Goal: Information Seeking & Learning: Learn about a topic

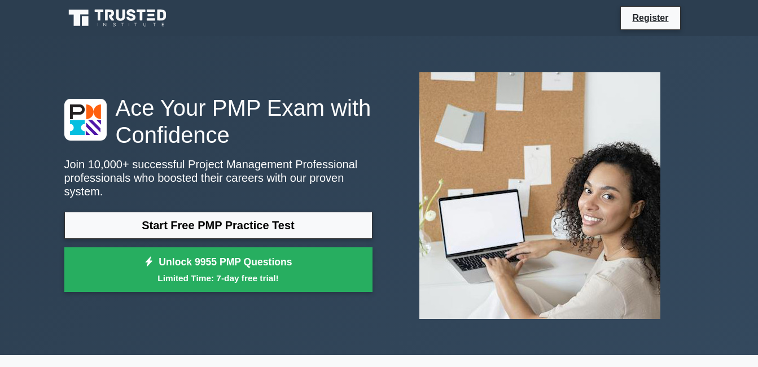
click at [283, 215] on link "Start Free PMP Practice Test" at bounding box center [218, 225] width 308 height 27
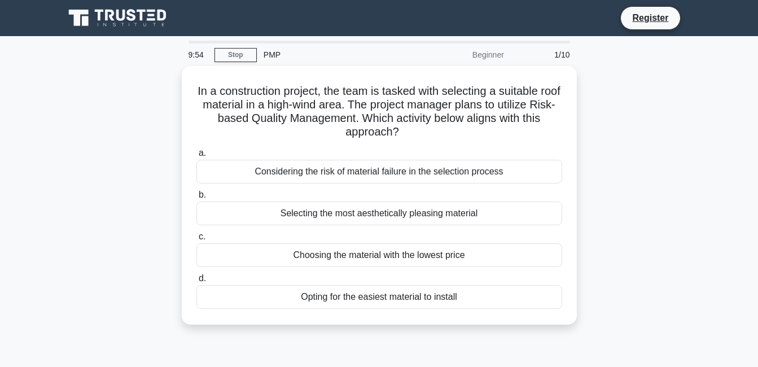
click at [196, 54] on div "9:54" at bounding box center [198, 54] width 33 height 23
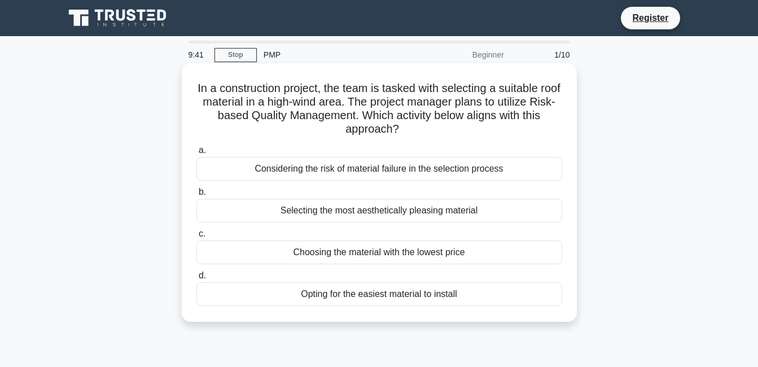
click at [202, 145] on span "a." at bounding box center [202, 150] width 7 height 10
click at [196, 147] on input "a. Considering the risk of material failure in the selection process" at bounding box center [196, 150] width 0 height 7
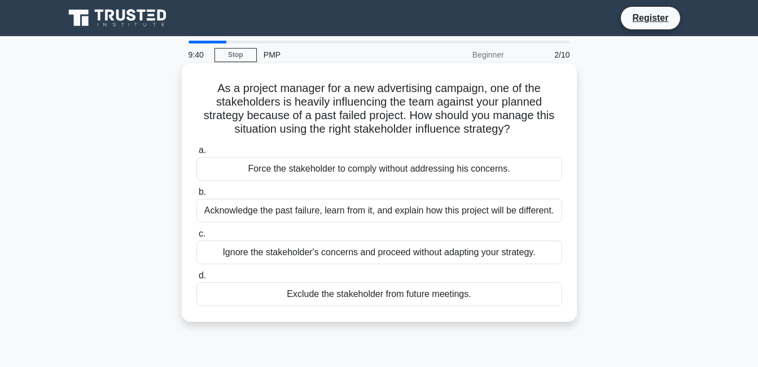
click at [250, 162] on div "Force the stakeholder to comply without addressing his concerns." at bounding box center [379, 169] width 366 height 24
click at [196, 154] on input "a. Force the stakeholder to comply without addressing his concerns." at bounding box center [196, 150] width 0 height 7
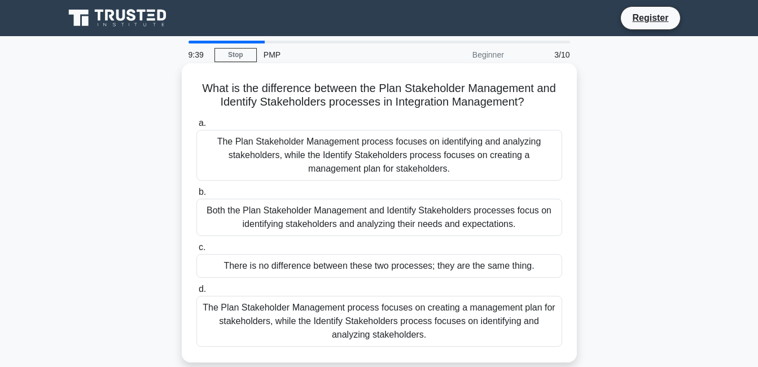
click at [260, 160] on div "The Plan Stakeholder Management process focuses on identifying and analyzing st…" at bounding box center [379, 155] width 366 height 51
click at [196, 127] on input "a. The Plan Stakeholder Management process focuses on identifying and analyzing…" at bounding box center [196, 123] width 0 height 7
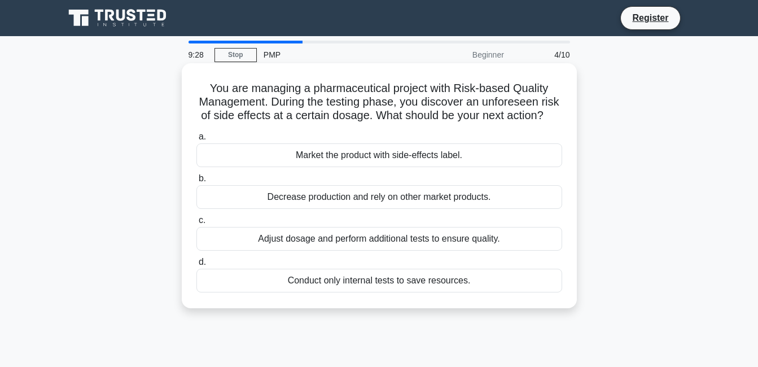
click at [361, 209] on div "Decrease production and rely on other market products." at bounding box center [379, 197] width 366 height 24
click at [196, 182] on input "b. Decrease production and rely on other market products." at bounding box center [196, 178] width 0 height 7
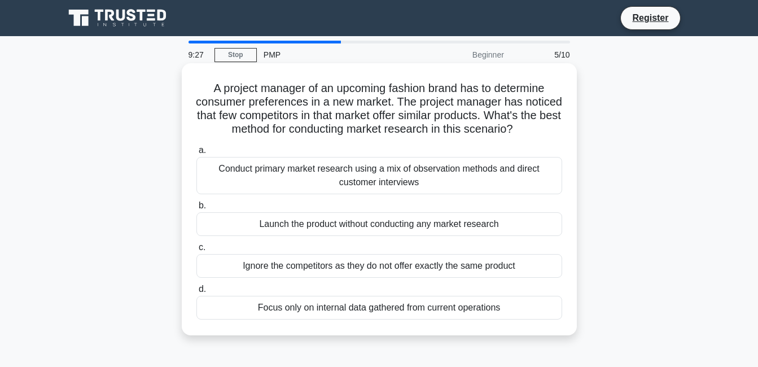
click at [360, 236] on div "Launch the product without conducting any market research" at bounding box center [379, 224] width 366 height 24
click at [196, 209] on input "b. Launch the product without conducting any market research" at bounding box center [196, 205] width 0 height 7
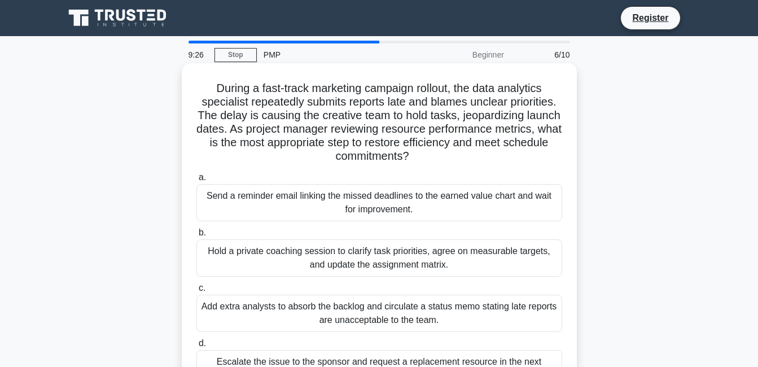
click at [360, 230] on label "b. Hold a private coaching session to clarify task priorities, agree on measura…" at bounding box center [379, 251] width 366 height 51
click at [196, 230] on input "b. Hold a private coaching session to clarify task priorities, agree on measura…" at bounding box center [196, 232] width 0 height 7
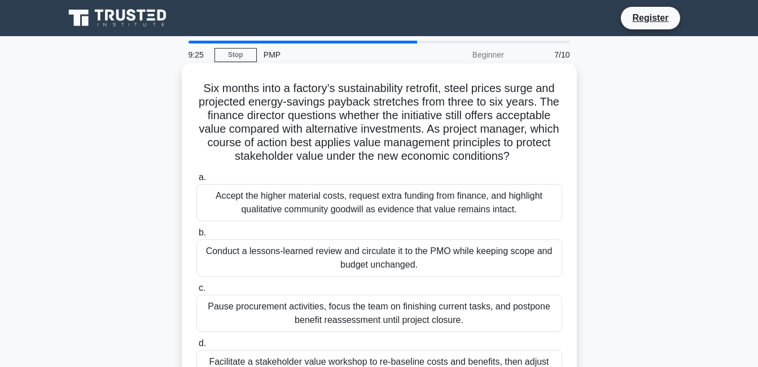
click at [368, 199] on div "Accept the higher material costs, request extra funding from finance, and highl…" at bounding box center [379, 202] width 366 height 37
click at [196, 181] on input "a. Accept the higher material costs, request extra funding from finance, and hi…" at bounding box center [196, 177] width 0 height 7
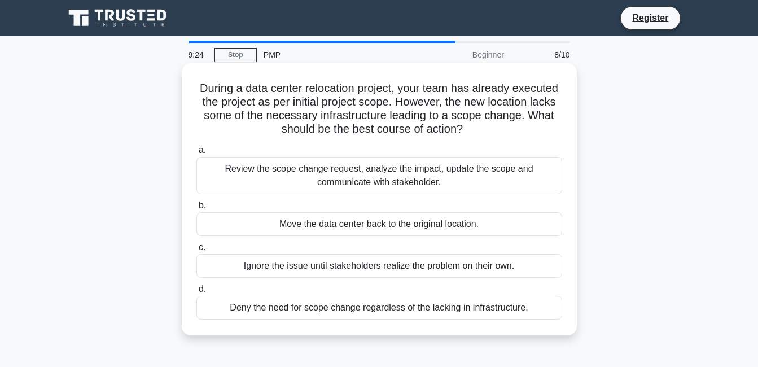
drag, startPoint x: 395, startPoint y: 256, endPoint x: 392, endPoint y: 238, distance: 18.3
click at [392, 243] on label "c. Ignore the issue until stakeholders realize the problem on their own." at bounding box center [379, 258] width 366 height 37
drag, startPoint x: 392, startPoint y: 238, endPoint x: 419, endPoint y: 286, distance: 55.1
click at [419, 286] on label "d. Deny the need for scope change regardless of the lacking in infrastructure." at bounding box center [379, 300] width 366 height 37
click at [196, 286] on input "d. Deny the need for scope change regardless of the lacking in infrastructure." at bounding box center [196, 289] width 0 height 7
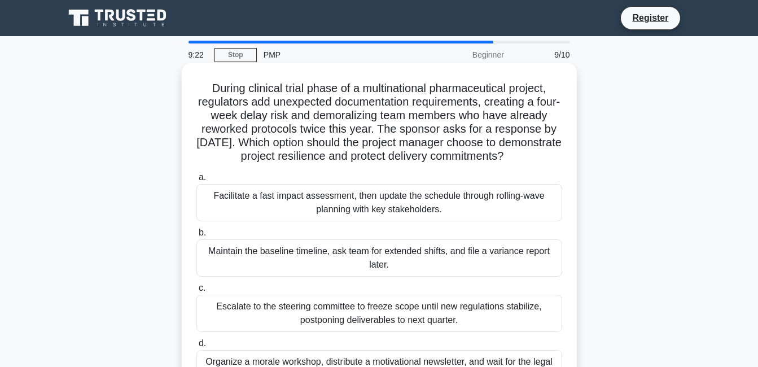
click at [412, 277] on div "Maintain the baseline timeline, ask team for extended shifts, and file a varian…" at bounding box center [379, 257] width 366 height 37
click at [196, 237] on input "b. Maintain the baseline timeline, ask team for extended shifts, and file a var…" at bounding box center [196, 232] width 0 height 7
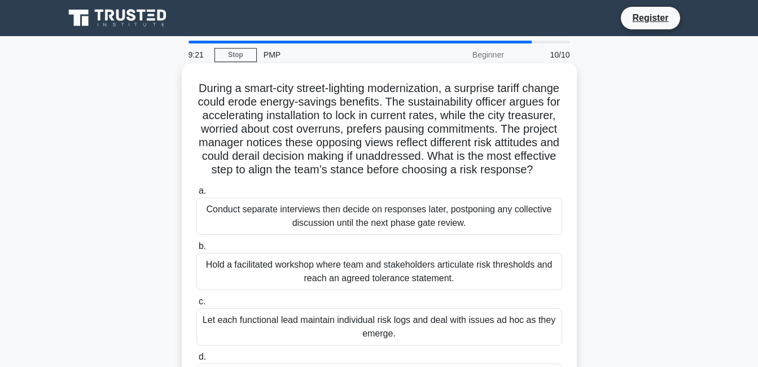
click at [420, 290] on div "Hold a facilitated workshop where team and stakeholders articulate risk thresho…" at bounding box center [379, 271] width 366 height 37
click at [196, 250] on input "b. Hold a facilitated workshop where team and stakeholders articulate risk thre…" at bounding box center [196, 246] width 0 height 7
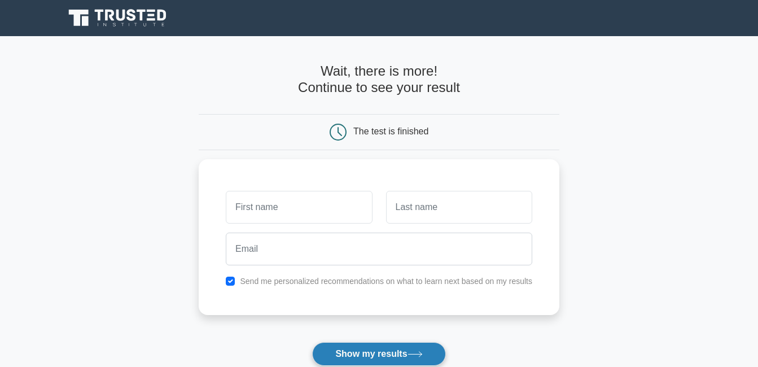
click at [404, 352] on button "Show my results" at bounding box center [378, 354] width 133 height 24
